Goal: Information Seeking & Learning: Learn about a topic

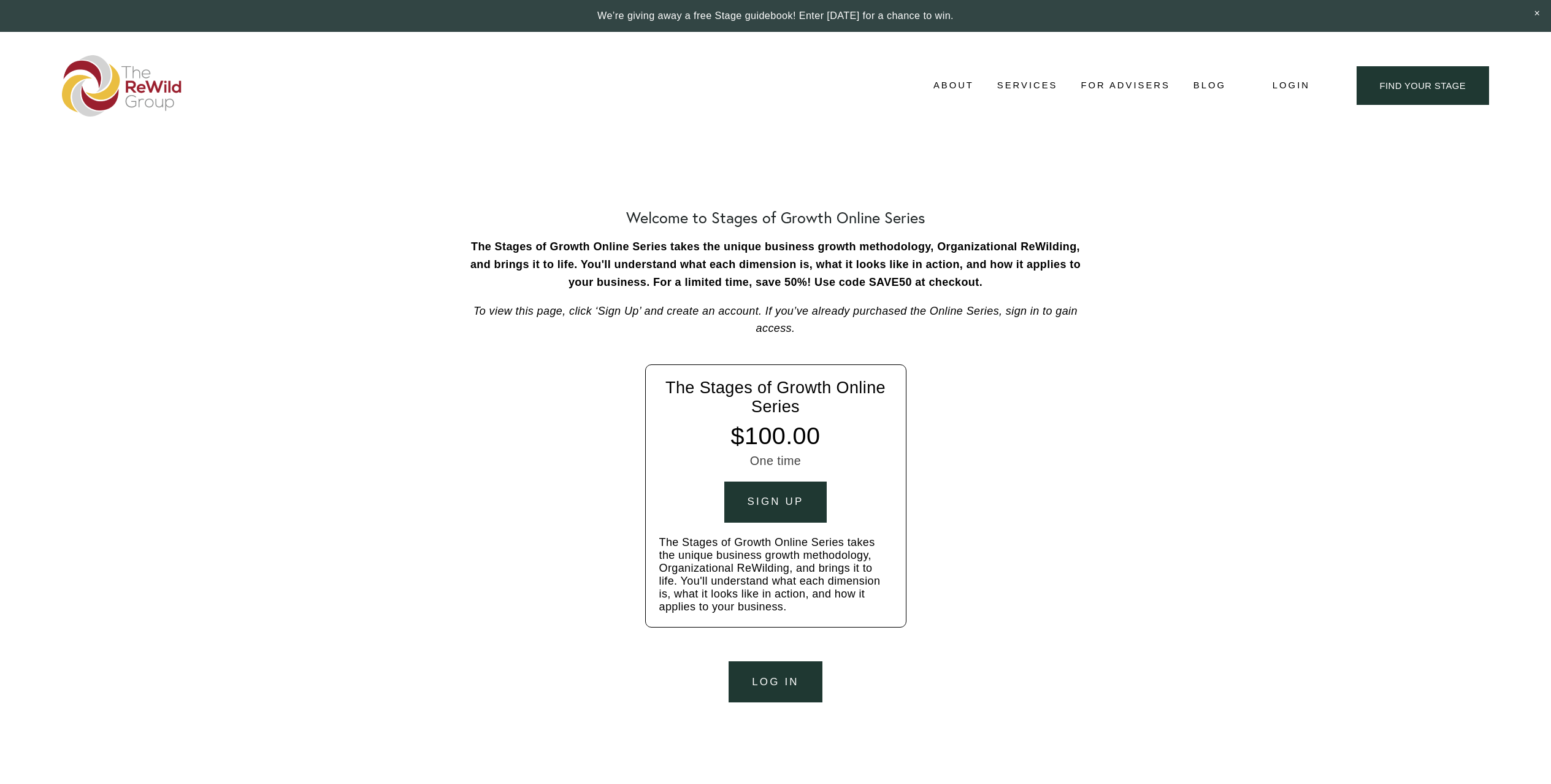
click at [1293, 88] on span "Login" at bounding box center [1292, 85] width 37 height 16
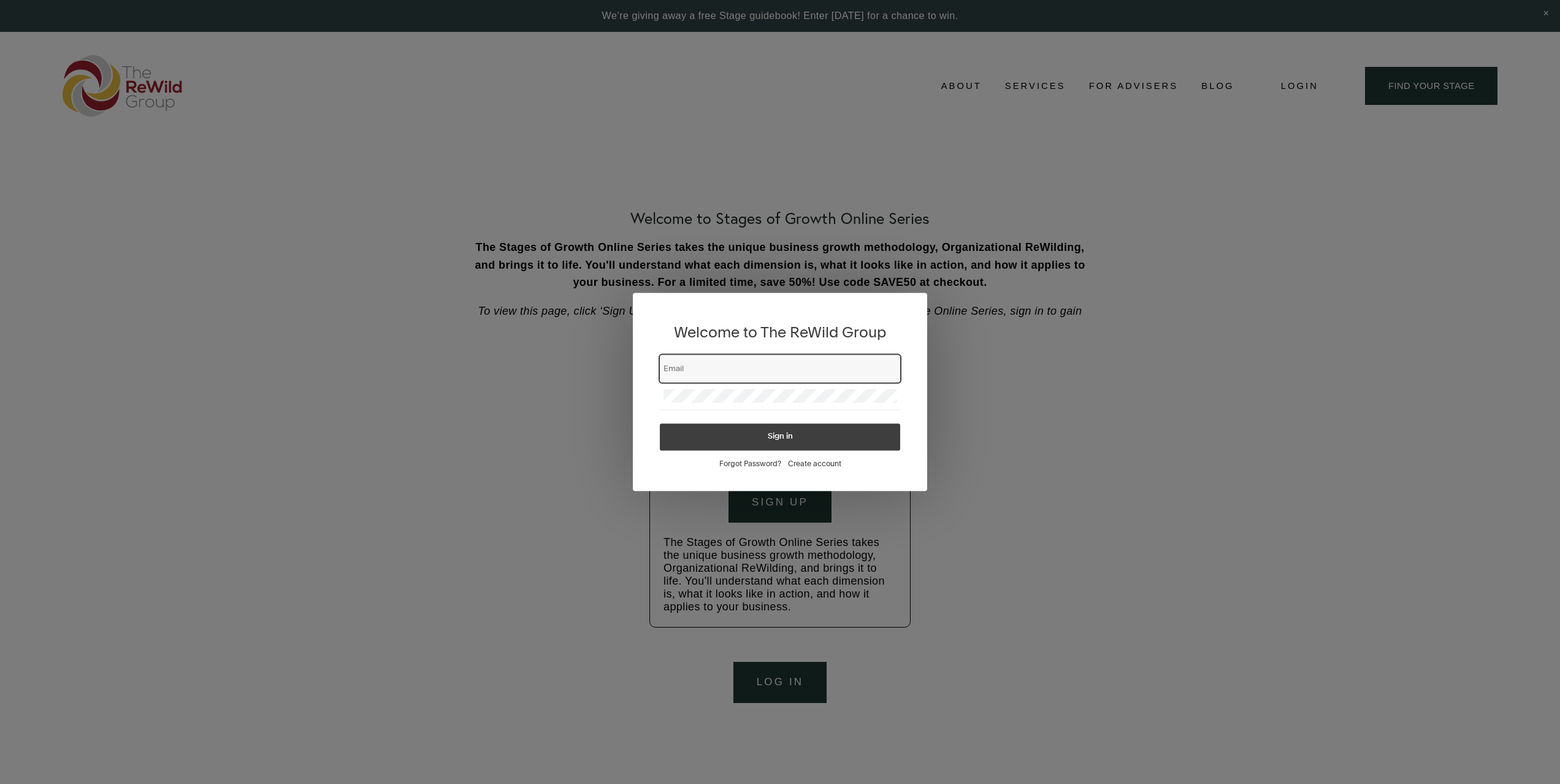
paste input "Rewilding - Stages of Growth series un: charlesgcummings@gmail.com pw: 6mM4USkm…"
drag, startPoint x: 664, startPoint y: 366, endPoint x: 971, endPoint y: 383, distance: 307.5
click at [971, 383] on div "Welcome to The ReWild Group Rewilding - Stages of Growth series un: charlesgcum…" at bounding box center [780, 392] width 1560 height 784
type input "Rewilding - Stages of Growth series un: charlesgcummings@gmail.com pw: 6mM4USkm…"
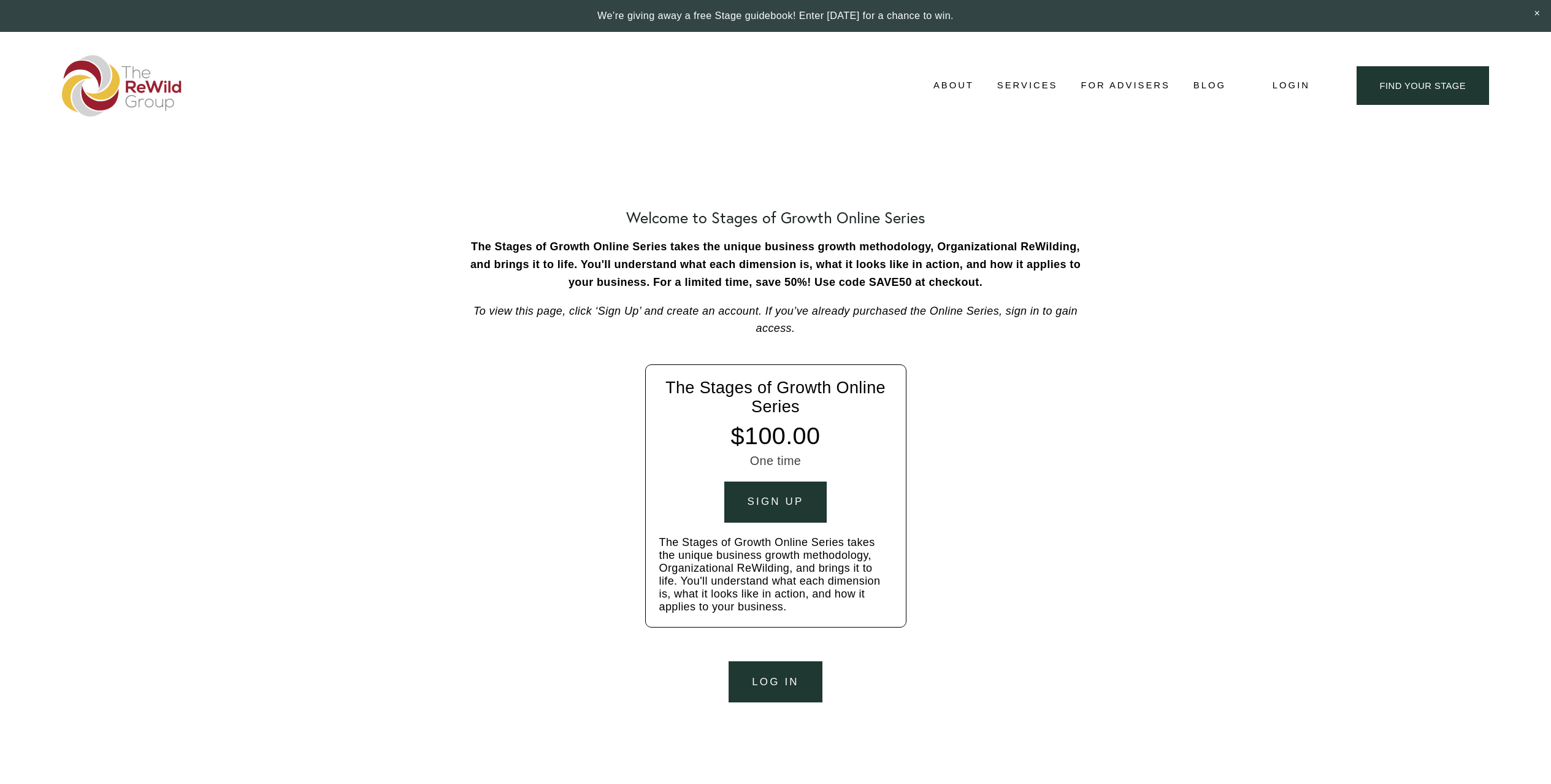
click at [1296, 85] on span "Login" at bounding box center [1292, 85] width 37 height 16
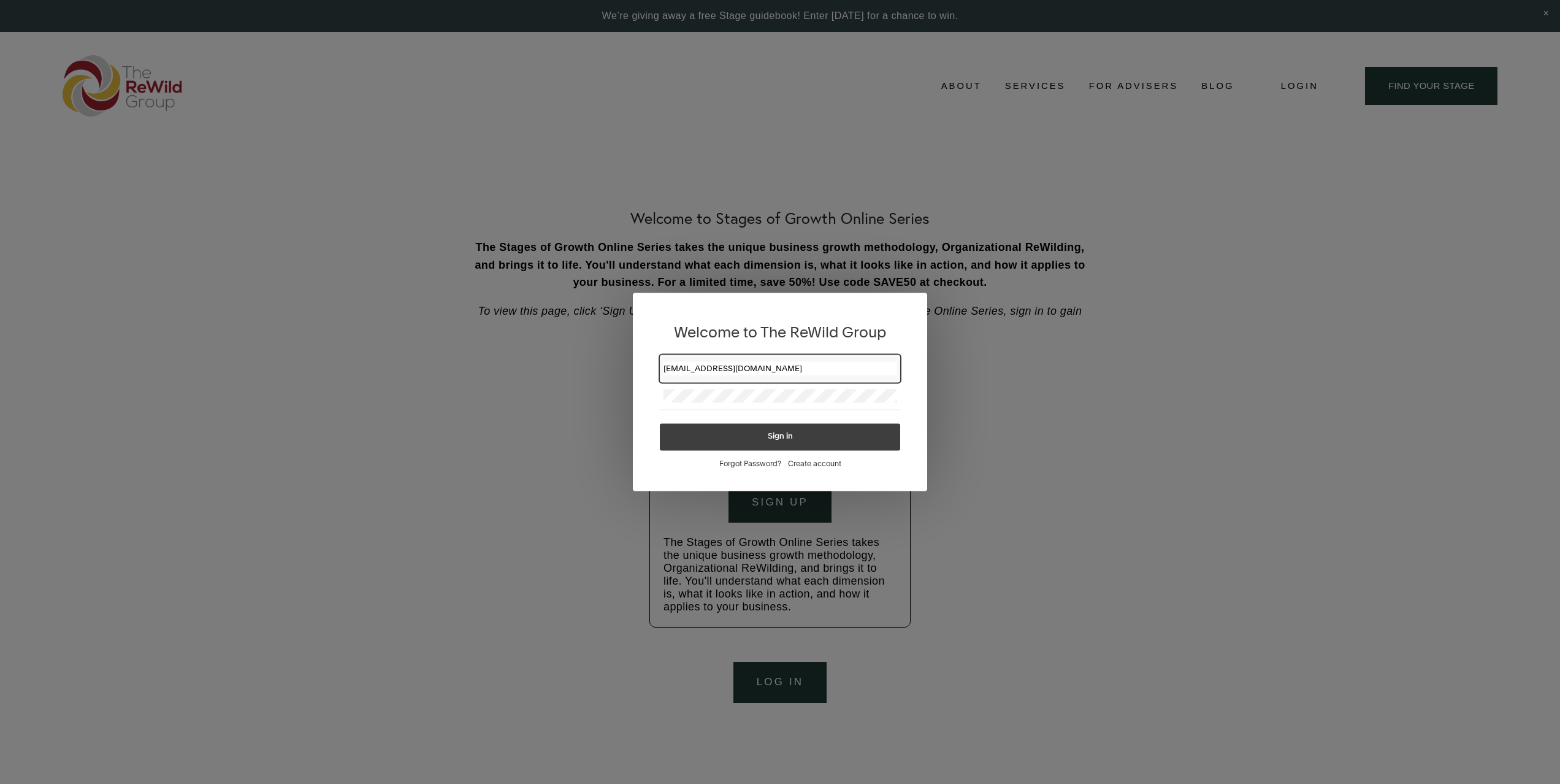
type input "charlesgcummings@gmail.com"
click at [742, 449] on button "Sign in" at bounding box center [780, 437] width 241 height 27
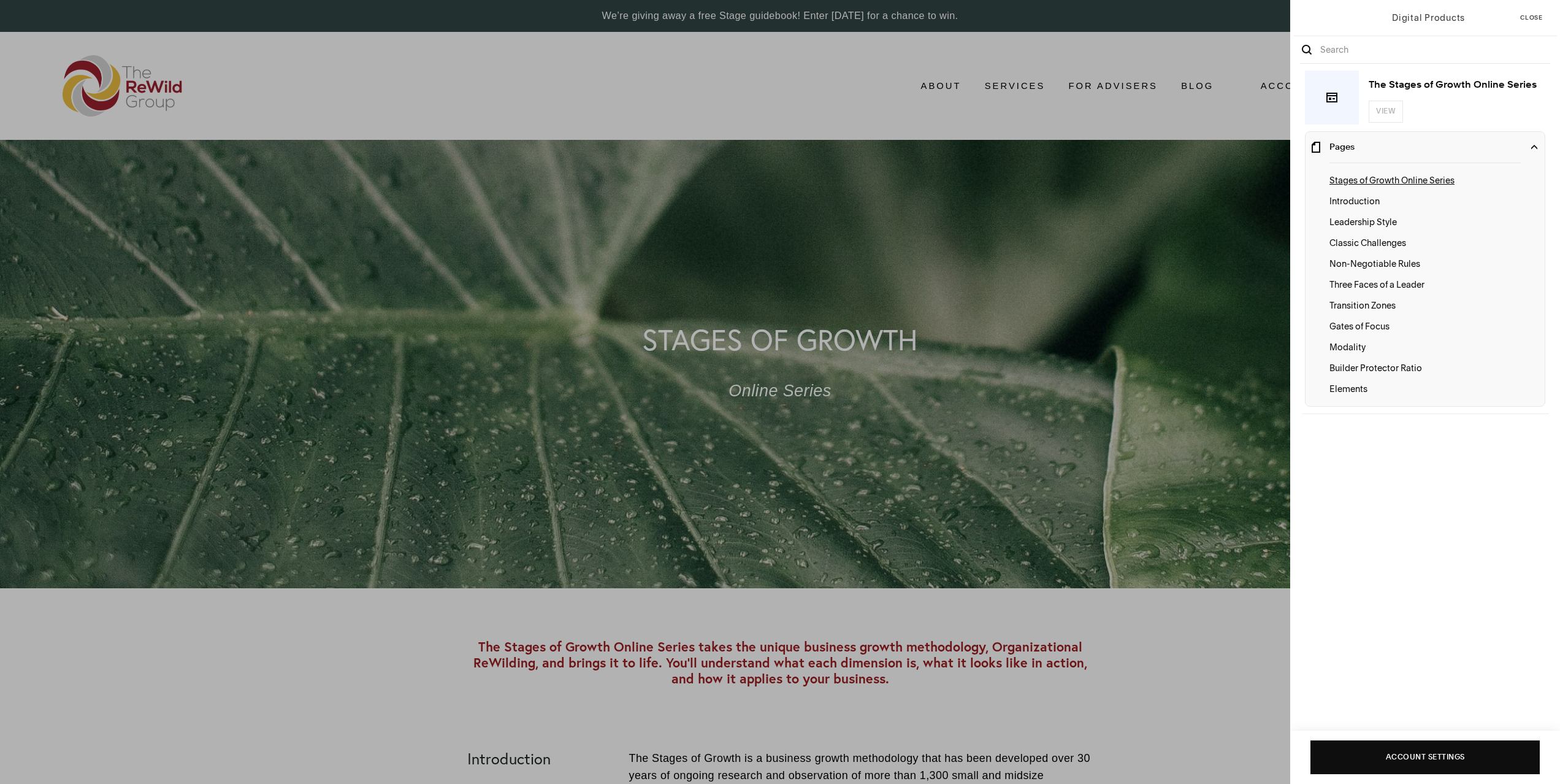
click at [474, 539] on div "Digital Products Close The Stages of Growth Online Series View Pages Stages of …" at bounding box center [780, 392] width 1560 height 784
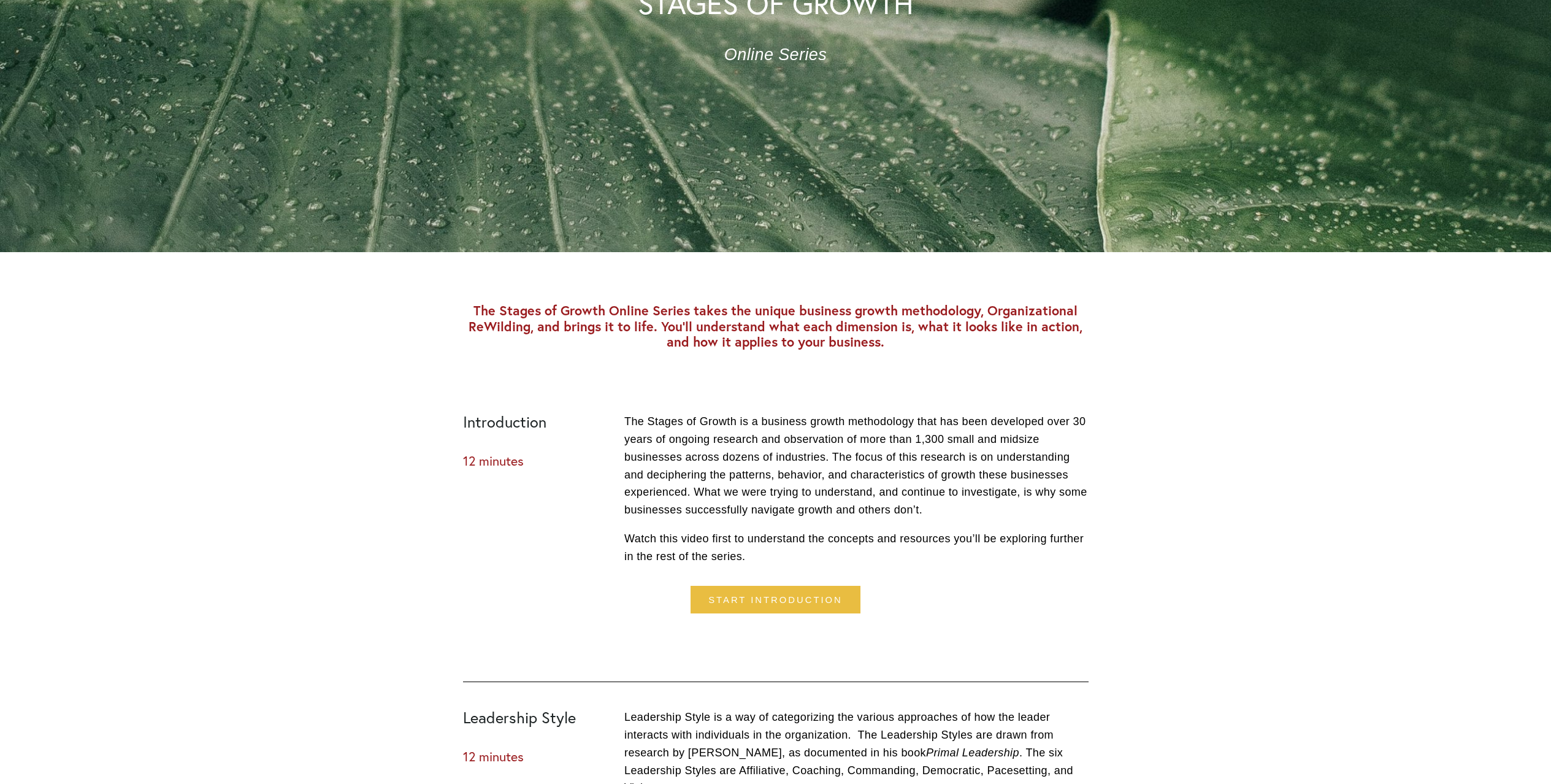
scroll to position [341, 0]
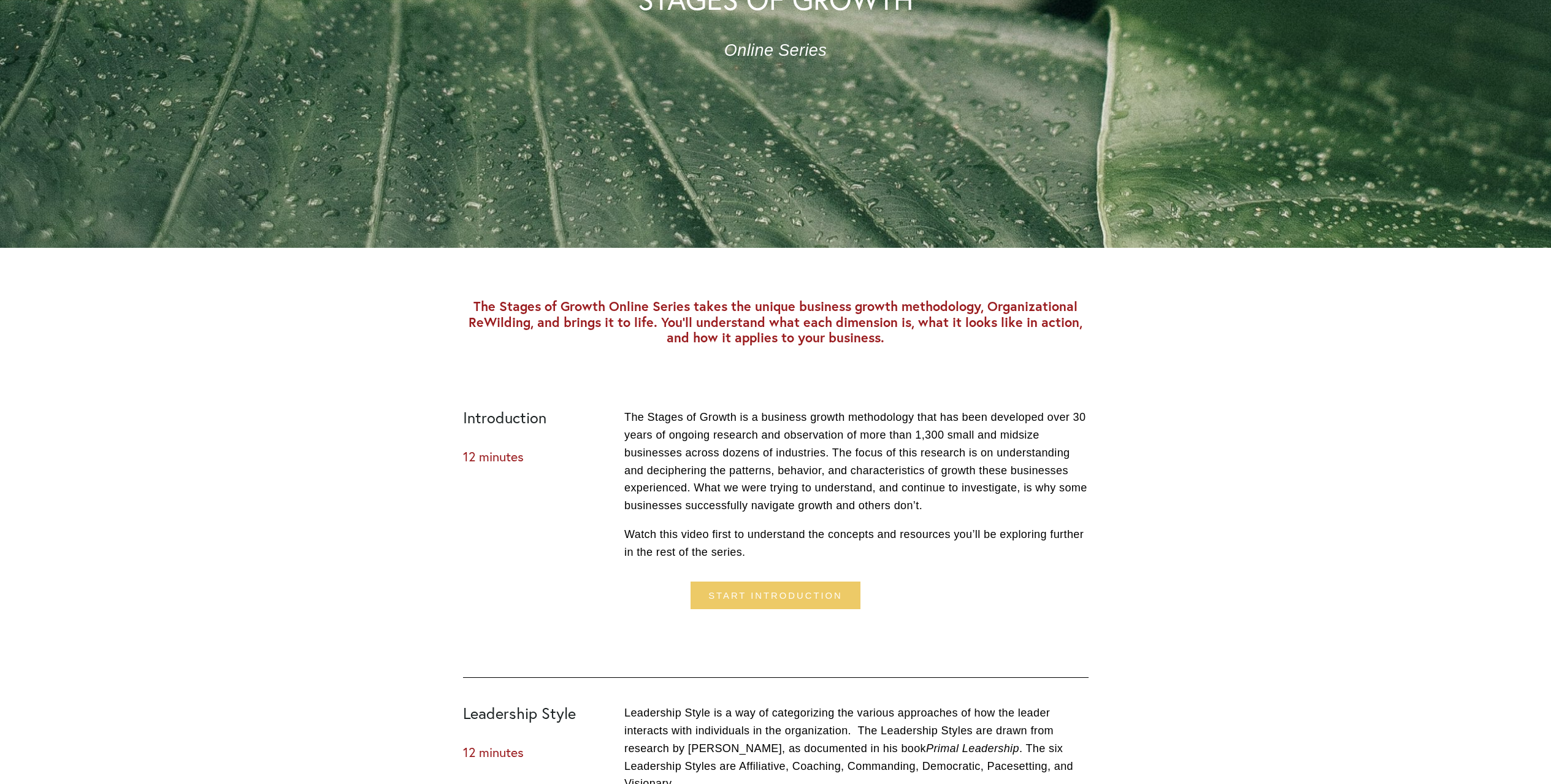
click at [771, 592] on link "Start introduction" at bounding box center [775, 595] width 169 height 28
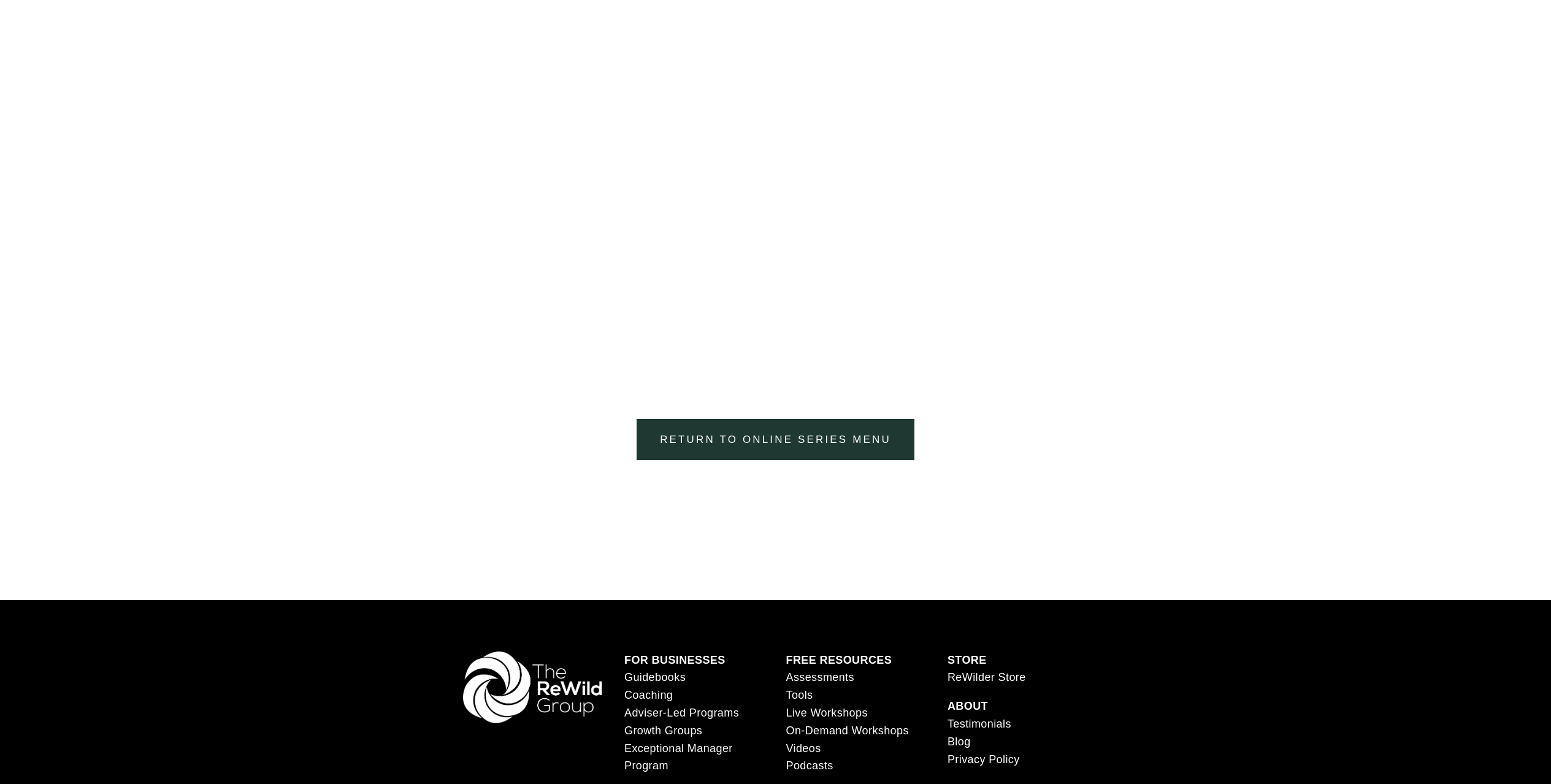
scroll to position [535, 0]
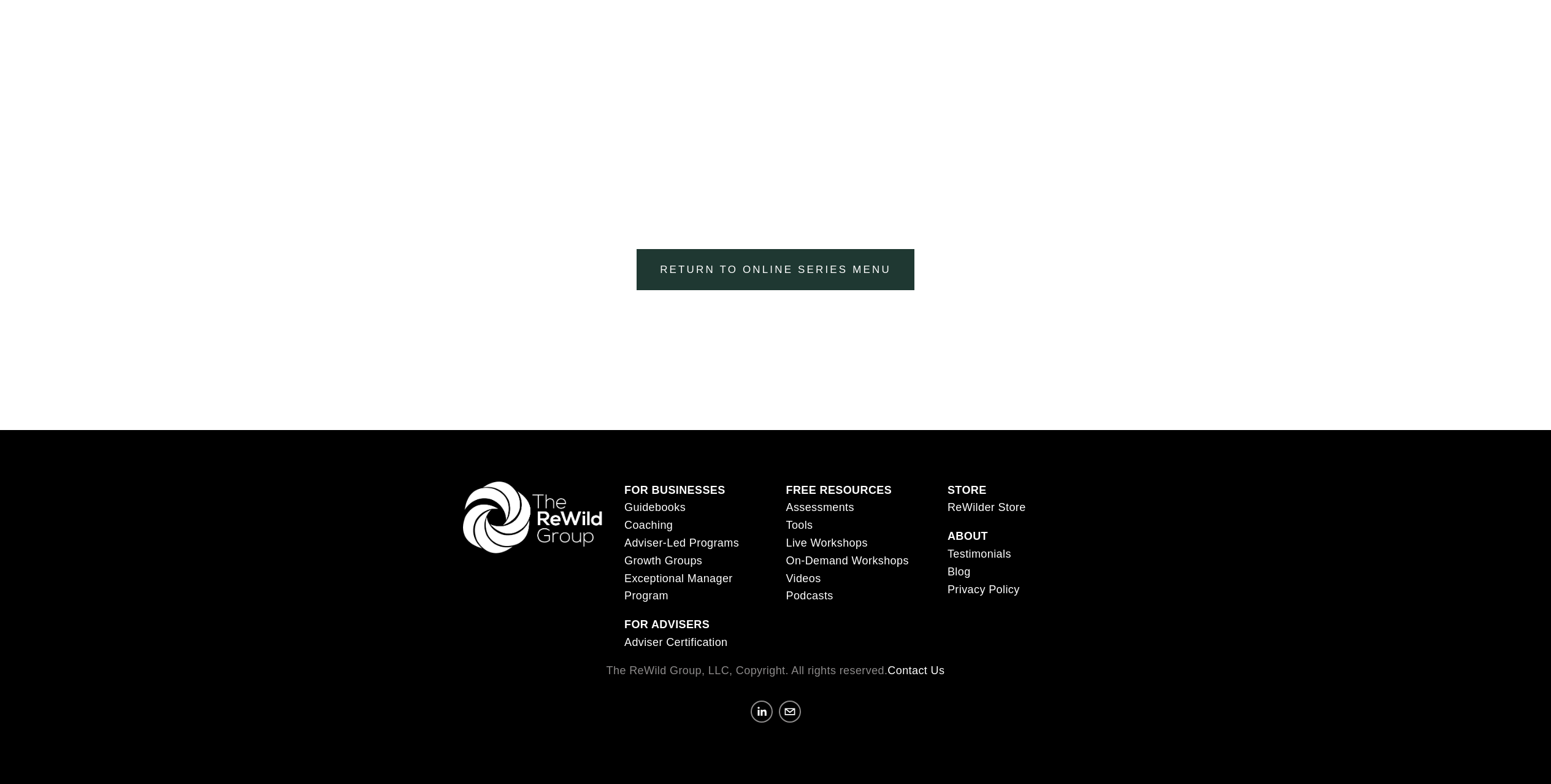
click at [860, 272] on link "Return to Online Series menu" at bounding box center [775, 269] width 277 height 41
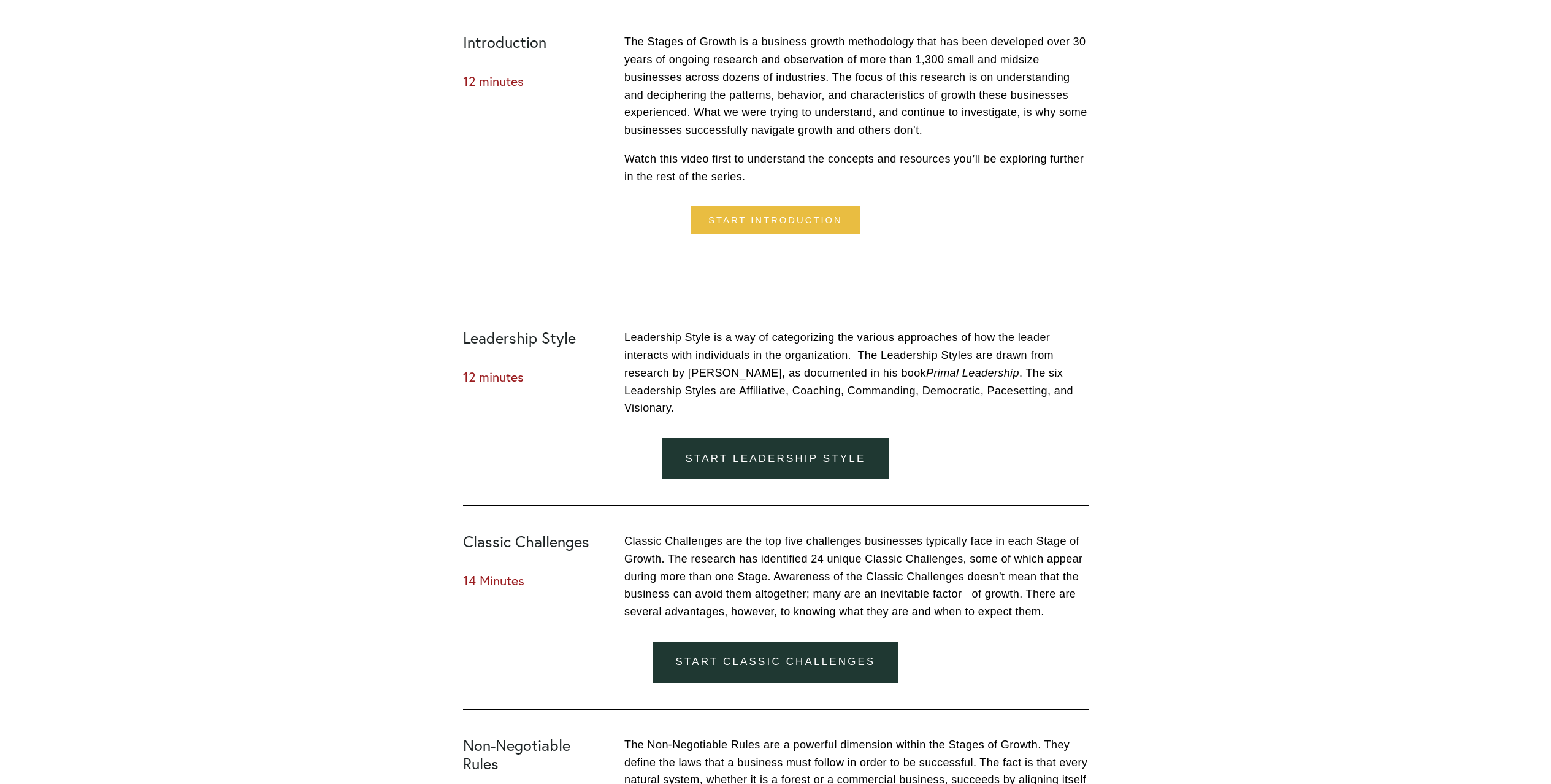
scroll to position [744, 0]
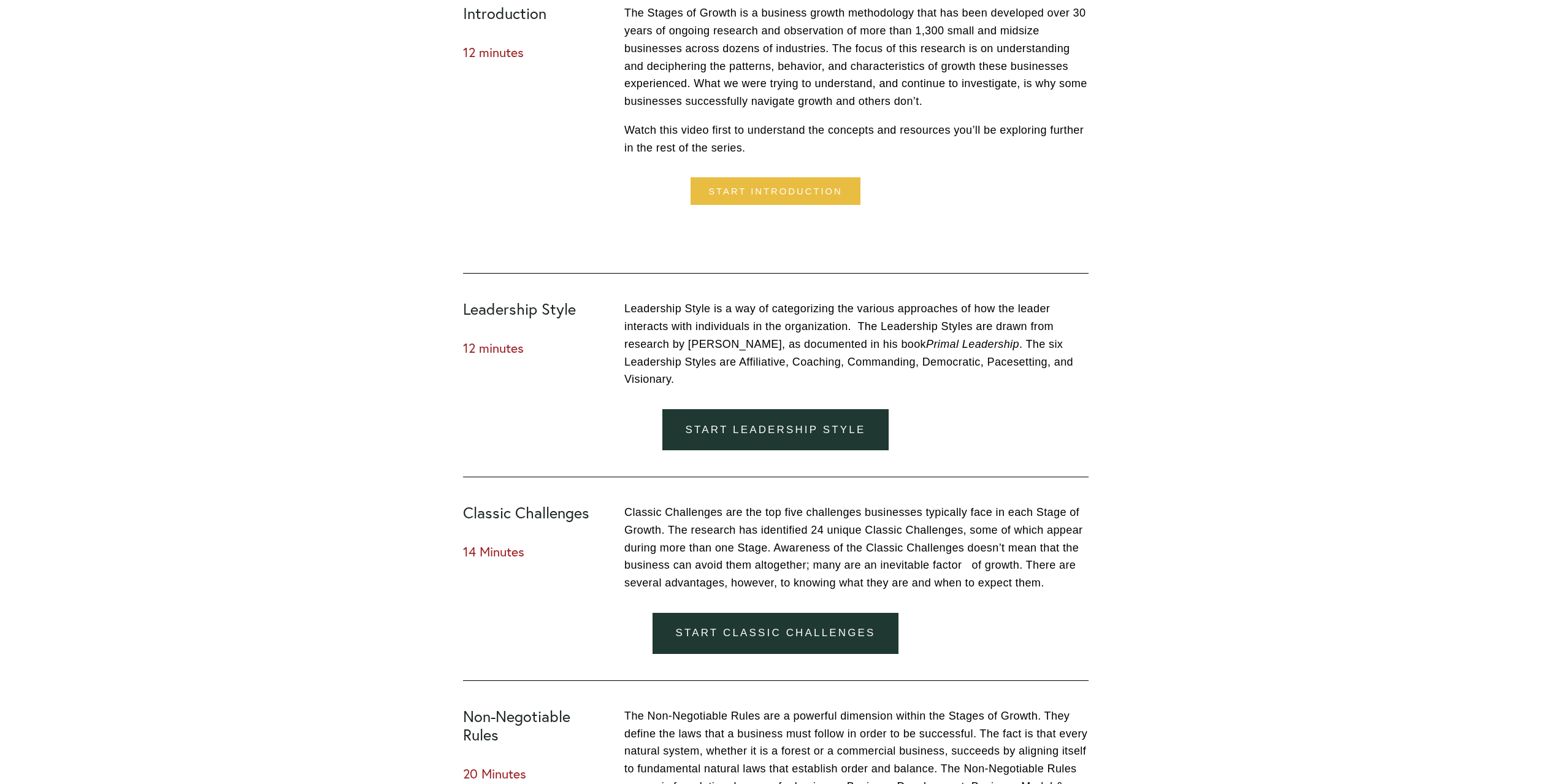
click at [795, 420] on link "Start Leadership Style" at bounding box center [776, 430] width 227 height 41
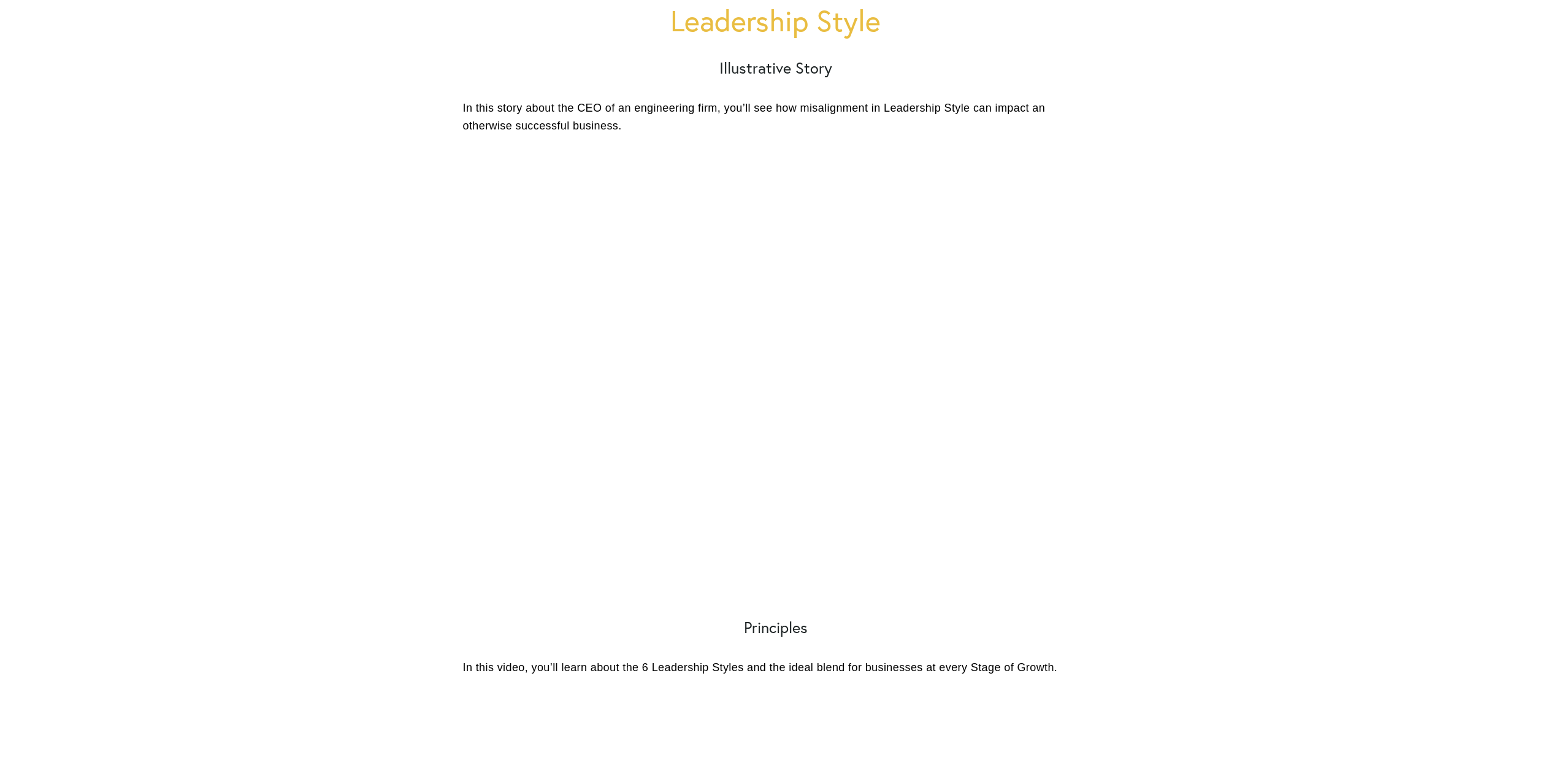
scroll to position [396, 0]
